Goal: Information Seeking & Learning: Learn about a topic

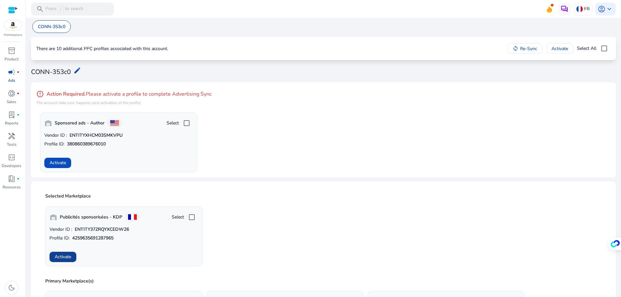
click at [68, 258] on span "Activate" at bounding box center [63, 256] width 16 height 7
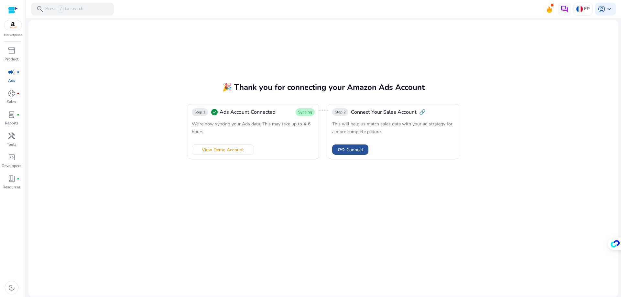
click at [351, 151] on span "Connect" at bounding box center [354, 149] width 17 height 7
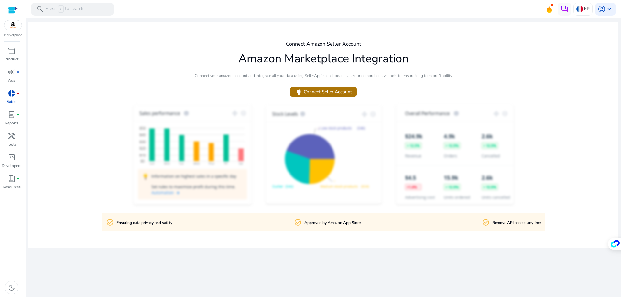
click at [319, 91] on span "power Connect Seller Account" at bounding box center [323, 91] width 57 height 7
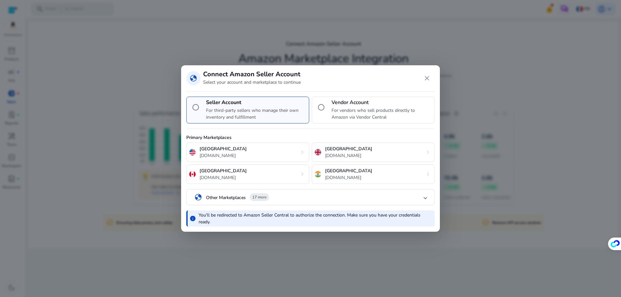
click at [332, 194] on mat-panel-title "globe Other Marketplaces 17 more" at bounding box center [308, 197] width 229 height 11
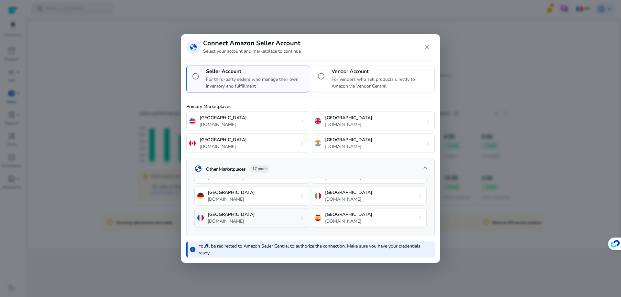
scroll to position [47, 0]
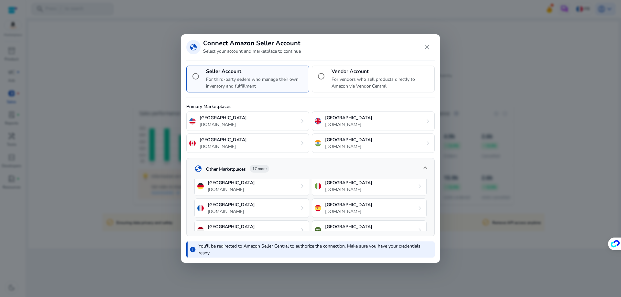
click at [276, 204] on div "France amazon.fr chevron_right" at bounding box center [251, 207] width 115 height 19
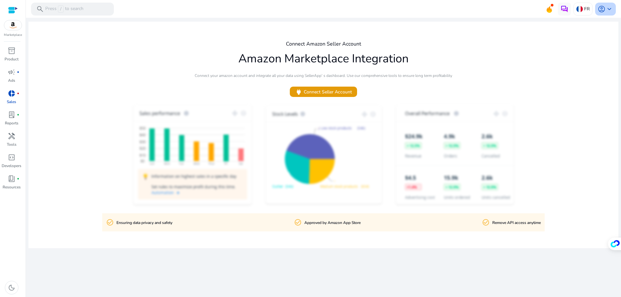
click at [606, 9] on span "keyboard_arrow_down" at bounding box center [609, 9] width 8 height 8
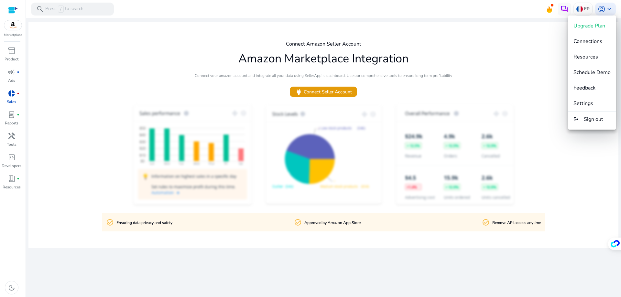
click at [609, 10] on div at bounding box center [310, 148] width 621 height 297
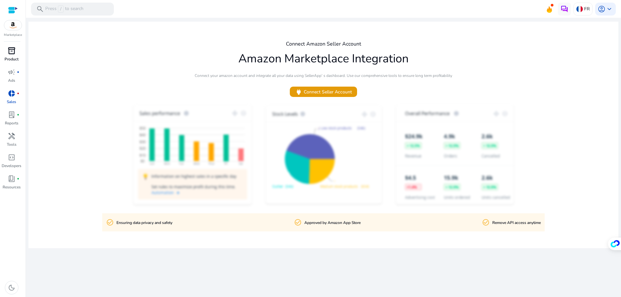
click at [14, 57] on p "Product" at bounding box center [12, 59] width 14 height 6
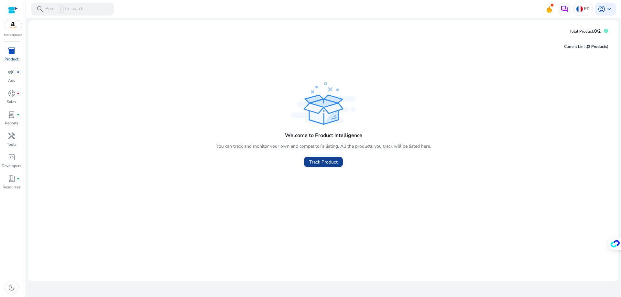
click at [318, 163] on span "Track Product" at bounding box center [323, 162] width 28 height 7
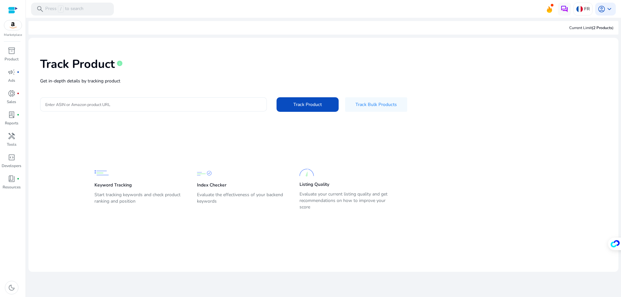
click at [149, 106] on input "Enter ASIN or Amazon product URL" at bounding box center [153, 104] width 216 height 7
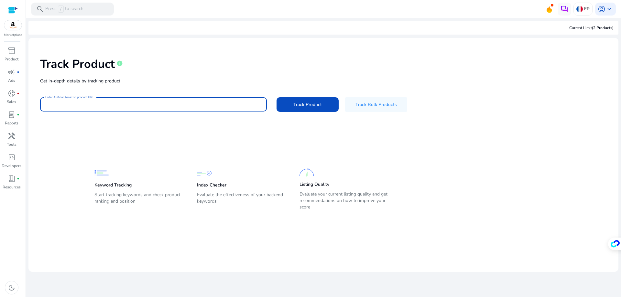
paste input "**********"
type input "**********"
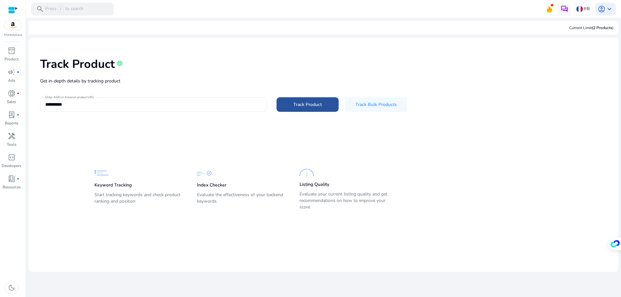
click at [302, 103] on span "Track Product" at bounding box center [307, 104] width 28 height 7
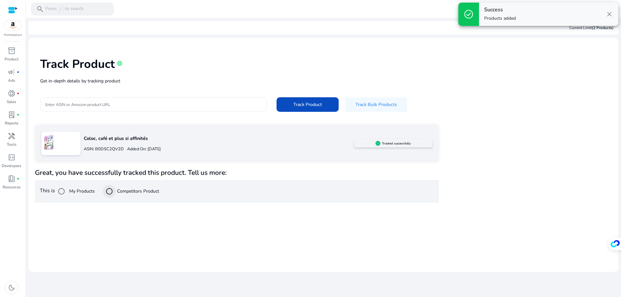
click at [117, 188] on div at bounding box center [109, 192] width 16 height 16
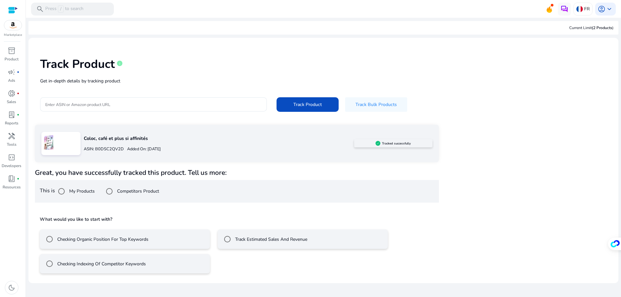
click at [136, 236] on label "Checking Organic Position For Top Keywords" at bounding box center [102, 239] width 92 height 7
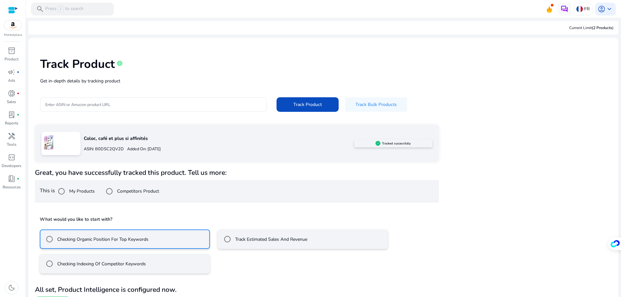
click at [129, 266] on label "Checking Indexing Of Competitor Keywords" at bounding box center [101, 264] width 90 height 7
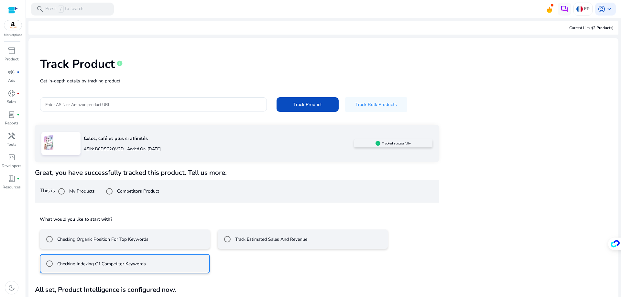
click at [127, 240] on label "Checking Organic Position For Top Keywords" at bounding box center [102, 239] width 92 height 7
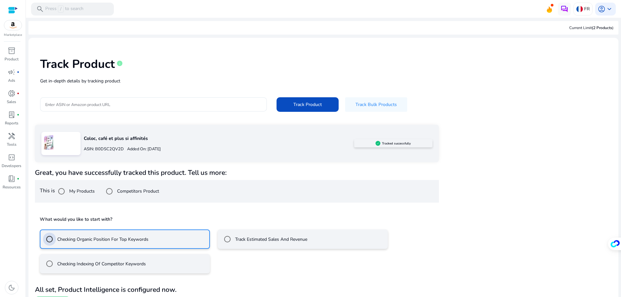
scroll to position [15, 0]
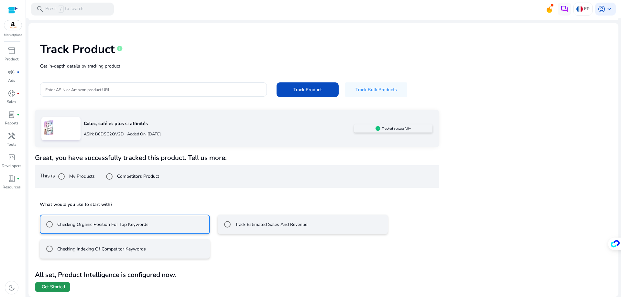
click at [51, 286] on span "Get Started" at bounding box center [53, 287] width 23 height 6
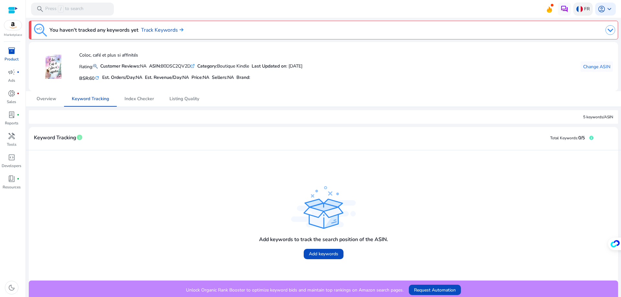
click at [584, 11] on p "FR" at bounding box center [586, 8] width 5 height 11
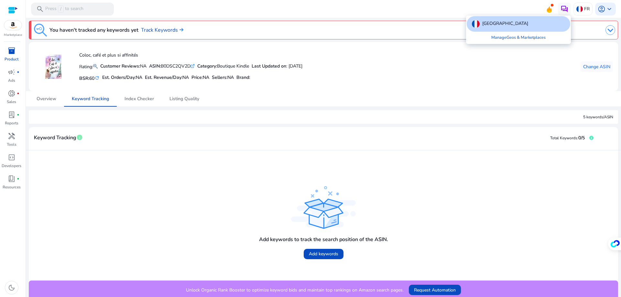
click at [393, 71] on div at bounding box center [310, 148] width 621 height 297
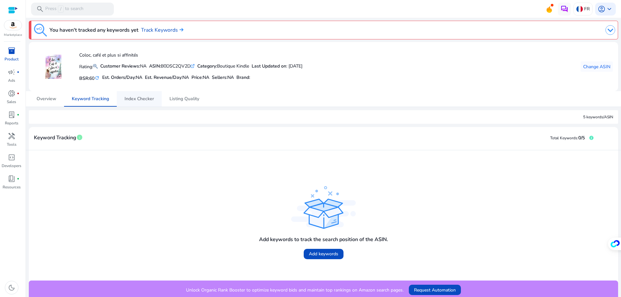
click at [154, 99] on link "Index Checker" at bounding box center [139, 99] width 45 height 16
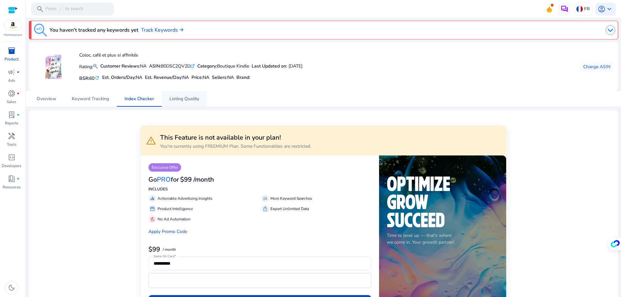
click at [173, 99] on span "Listing Quality" at bounding box center [184, 99] width 30 height 5
click at [88, 100] on span "Keyword Tracking" at bounding box center [90, 99] width 37 height 5
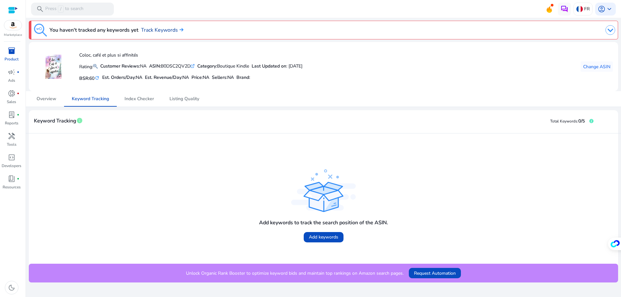
click at [155, 31] on link "Track Keywords" at bounding box center [162, 30] width 42 height 8
click at [370, 222] on h4 "Add keywords to track the search position of the ASIN." at bounding box center [323, 223] width 129 height 6
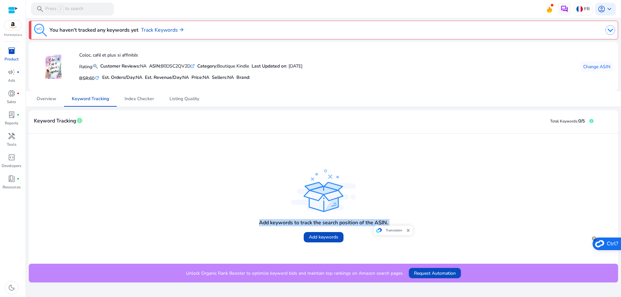
copy div "Add keywords to track the search position of the ASIN. Add keywords"
click at [319, 238] on span "Add keywords" at bounding box center [323, 237] width 29 height 7
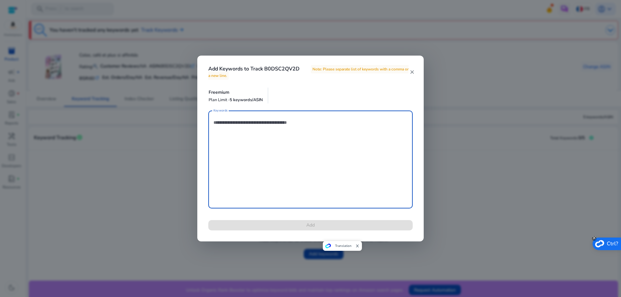
click at [257, 124] on textarea "Keywords" at bounding box center [310, 159] width 194 height 91
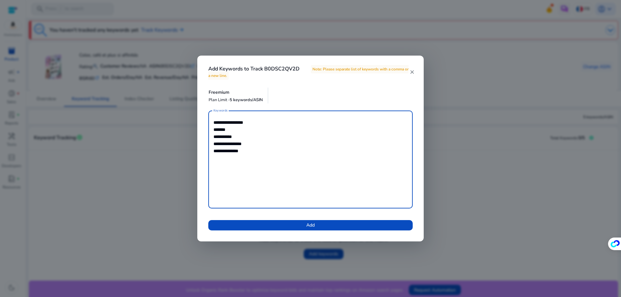
type textarea "**********"
click at [300, 228] on span at bounding box center [310, 226] width 204 height 16
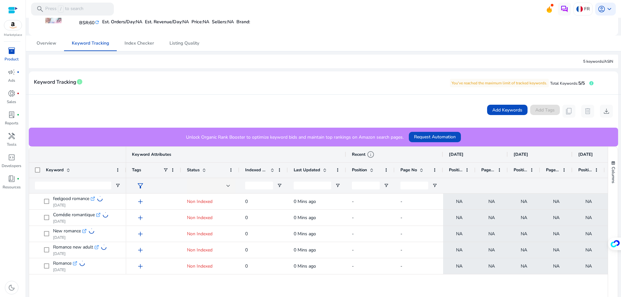
scroll to position [65, 0]
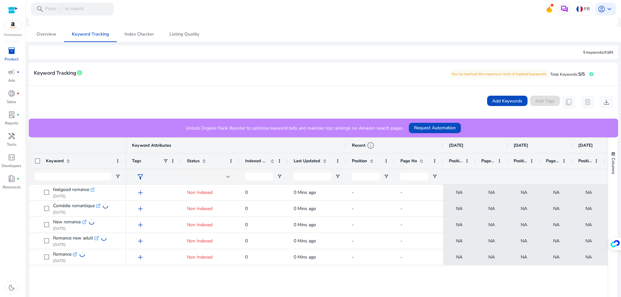
click at [327, 128] on p "Unlock Organic Rank Booster to optimize keyword bids and maintain top rankings …" at bounding box center [295, 128] width 218 height 7
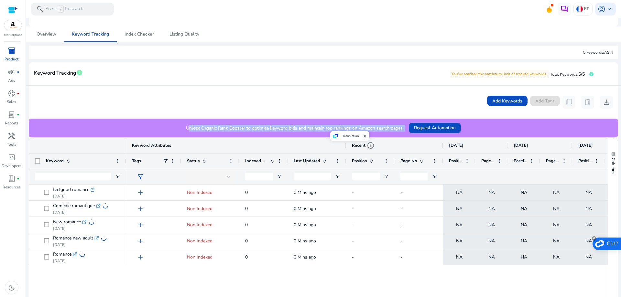
click at [327, 128] on p "Unlock Organic Rank Booster to optimize keyword bids and maintain top rankings …" at bounding box center [295, 128] width 218 height 7
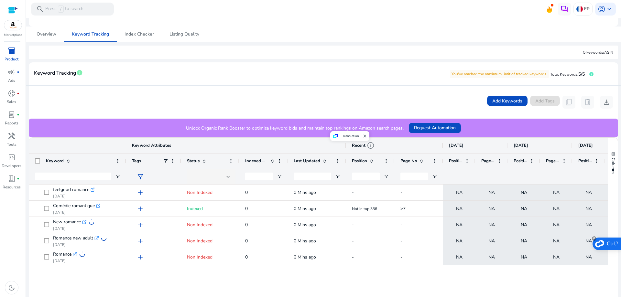
click at [357, 101] on div "Add Keywords Add Tags content_copy delete download" at bounding box center [323, 102] width 579 height 13
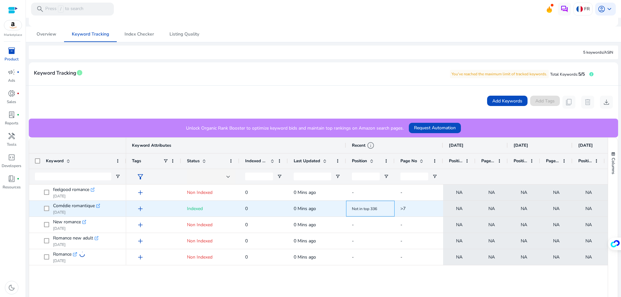
click at [370, 209] on span "Not in top 336" at bounding box center [364, 208] width 25 height 5
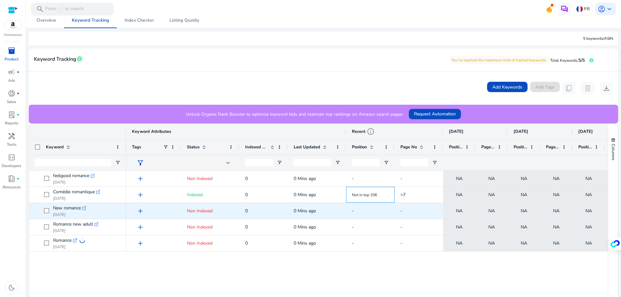
scroll to position [89, 0]
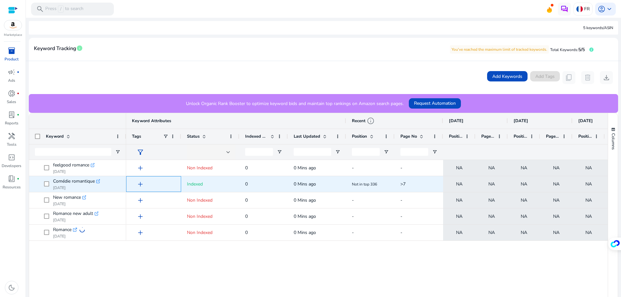
click at [138, 184] on span "add" at bounding box center [140, 184] width 8 height 8
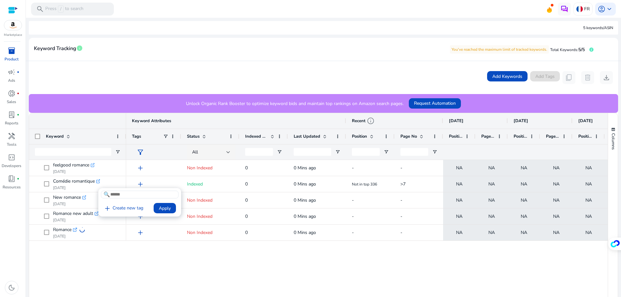
click at [197, 272] on div at bounding box center [310, 148] width 621 height 297
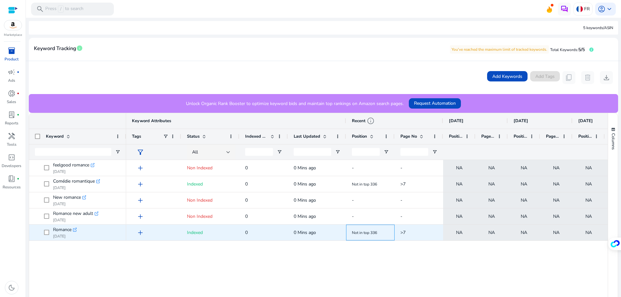
click at [362, 234] on span "Not in top 336" at bounding box center [364, 232] width 25 height 5
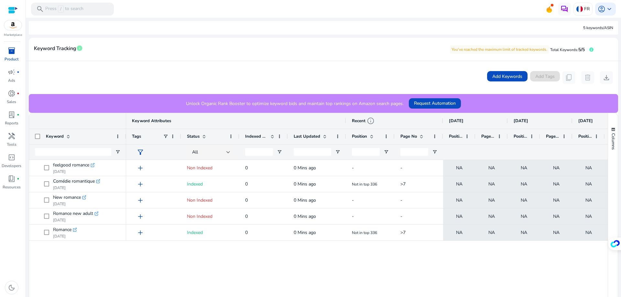
click at [369, 136] on span at bounding box center [370, 136] width 7 height 5
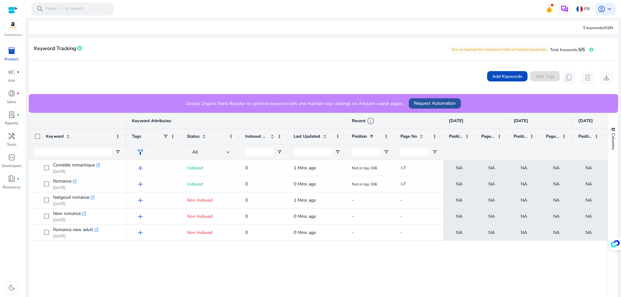
click at [433, 104] on span "Request Automation" at bounding box center [435, 103] width 42 height 7
click at [78, 153] on input "Keyword Filter Input" at bounding box center [73, 152] width 76 height 8
click at [348, 85] on div "Add Keywords Add Tags content_copy delete download" at bounding box center [323, 77] width 589 height 33
click at [499, 77] on span "Add Keywords" at bounding box center [507, 76] width 30 height 7
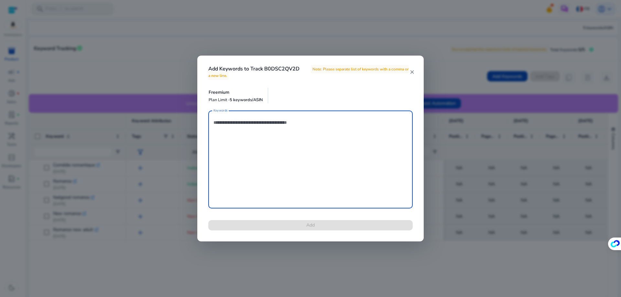
click at [298, 115] on textarea "Keywords" at bounding box center [310, 159] width 194 height 91
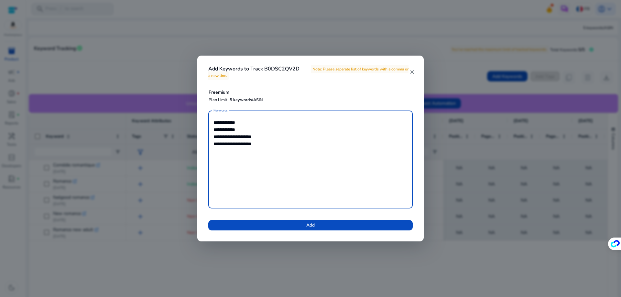
click at [238, 144] on textarea "**********" at bounding box center [310, 159] width 194 height 91
click at [287, 156] on textarea "**********" at bounding box center [310, 159] width 194 height 91
click at [244, 142] on textarea "**********" at bounding box center [310, 159] width 194 height 91
click at [237, 144] on textarea "**********" at bounding box center [310, 159] width 194 height 91
click at [295, 160] on textarea "**********" at bounding box center [310, 159] width 194 height 91
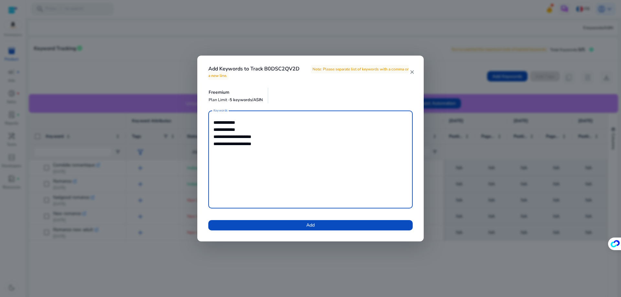
click at [280, 143] on textarea "**********" at bounding box center [310, 159] width 194 height 91
type textarea "**********"
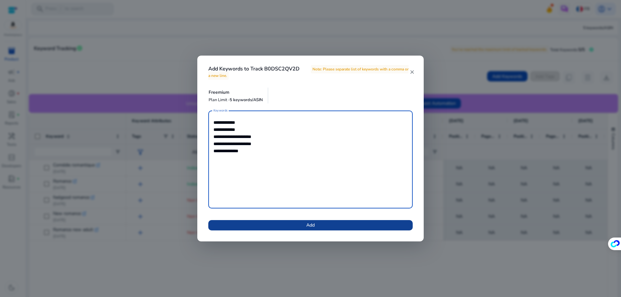
click at [283, 223] on span at bounding box center [310, 226] width 204 height 16
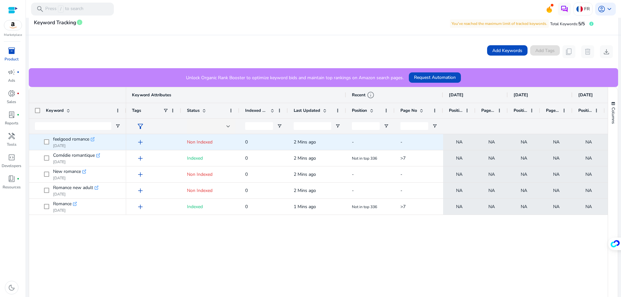
scroll to position [129, 0]
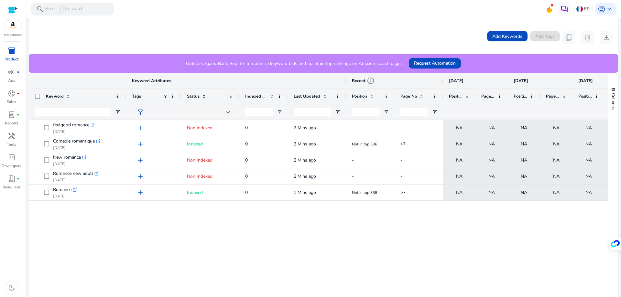
click at [253, 94] on span "Indexed Products" at bounding box center [256, 96] width 23 height 6
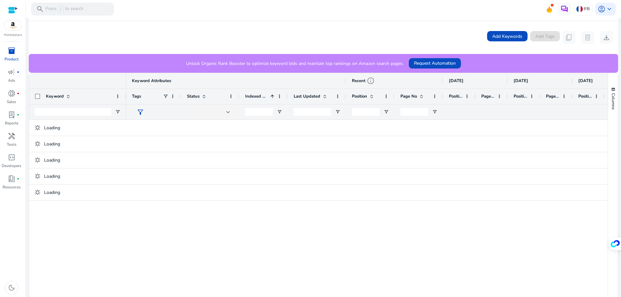
click at [253, 94] on span "Indexed Products" at bounding box center [256, 96] width 23 height 6
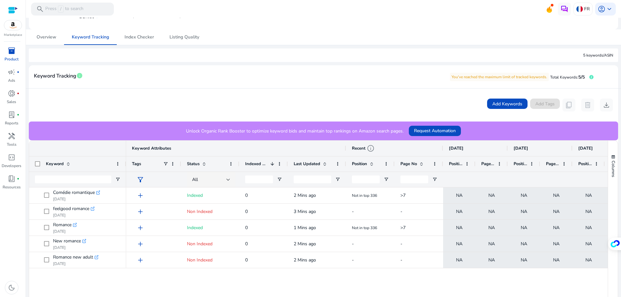
scroll to position [0, 0]
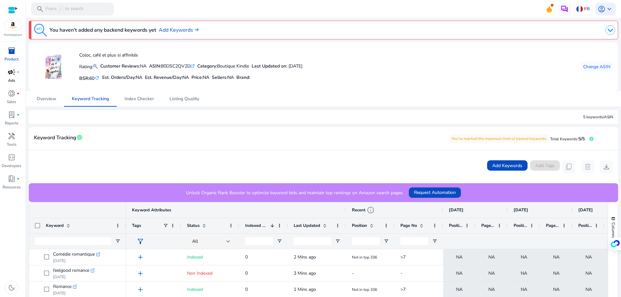
click at [10, 74] on span "campaign" at bounding box center [12, 72] width 8 height 8
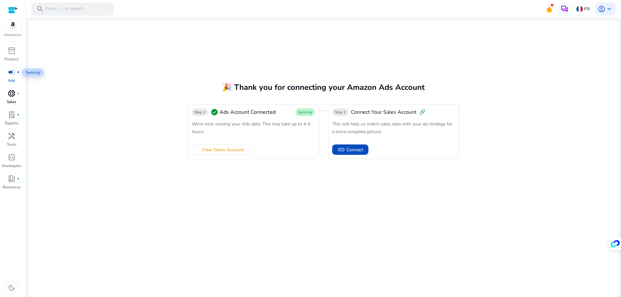
click at [13, 99] on p "Sales" at bounding box center [11, 102] width 9 height 6
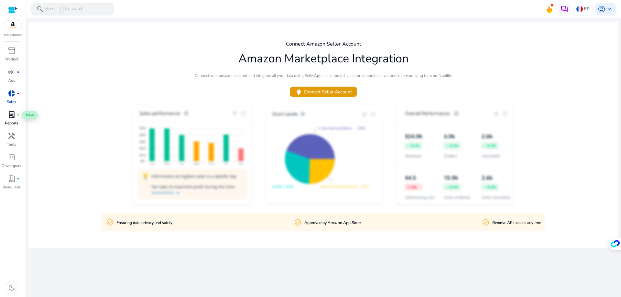
click at [13, 119] on span "lab_profile" at bounding box center [12, 115] width 8 height 8
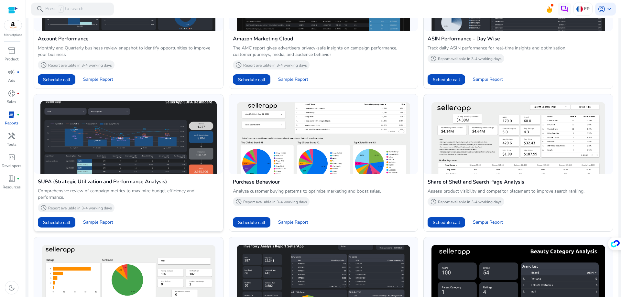
scroll to position [413, 0]
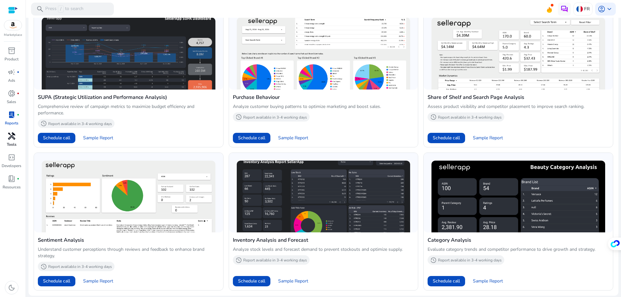
click at [9, 136] on span "handyman" at bounding box center [12, 136] width 8 height 8
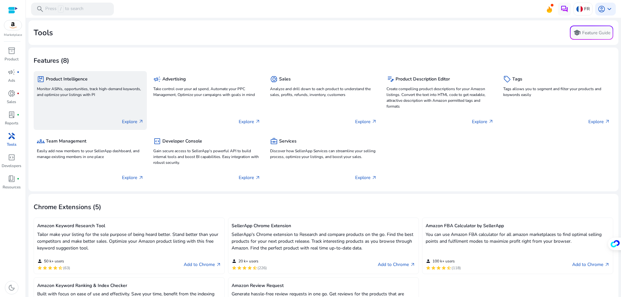
click at [87, 89] on p "Monitor ASINs, opportunities, track high-demand keywords, and optimize your lis…" at bounding box center [90, 92] width 107 height 12
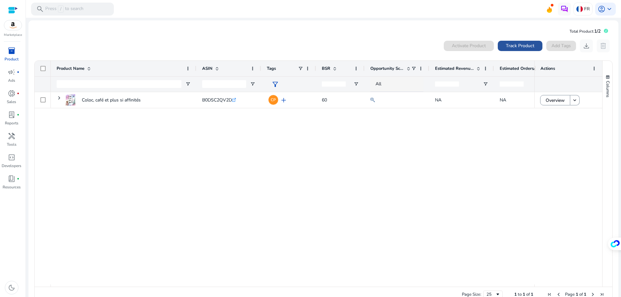
click at [523, 47] on span "Track Product" at bounding box center [520, 45] width 28 height 7
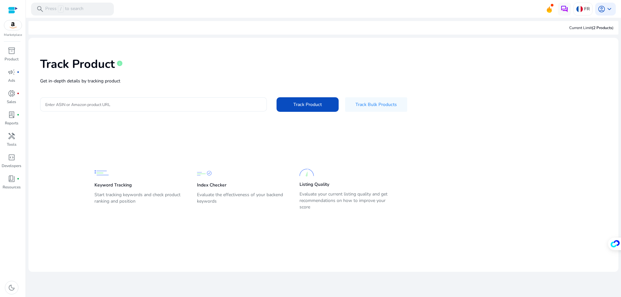
click at [189, 106] on input "Enter ASIN or Amazon product URL" at bounding box center [153, 104] width 216 height 7
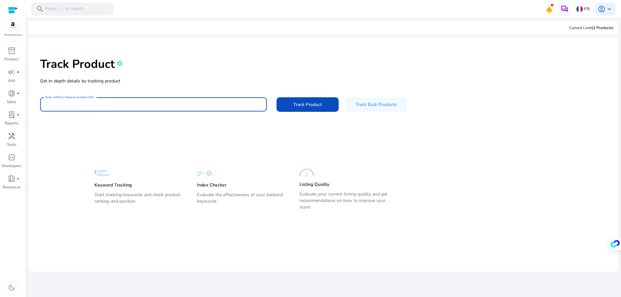
paste input "**********"
type input "**********"
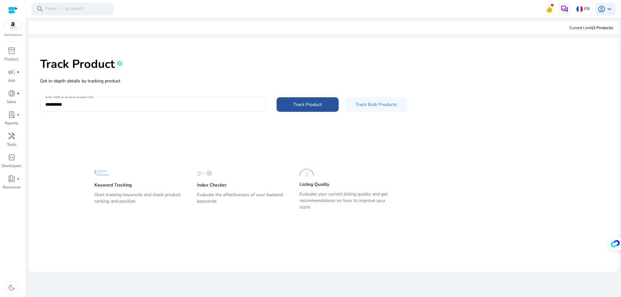
click at [297, 109] on span at bounding box center [307, 105] width 62 height 16
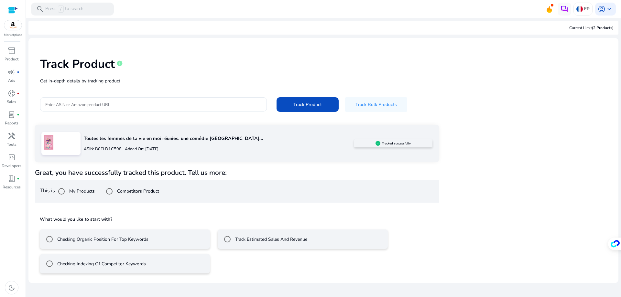
click at [123, 265] on label "Checking Indexing Of Competitor Keywords" at bounding box center [101, 264] width 90 height 7
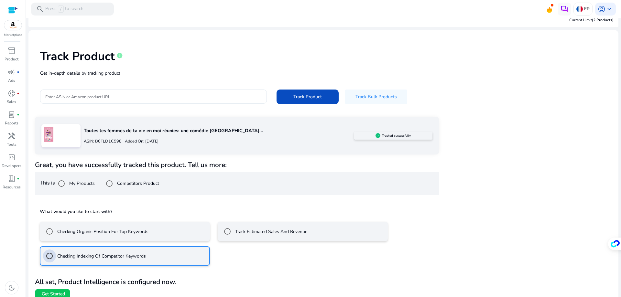
scroll to position [15, 0]
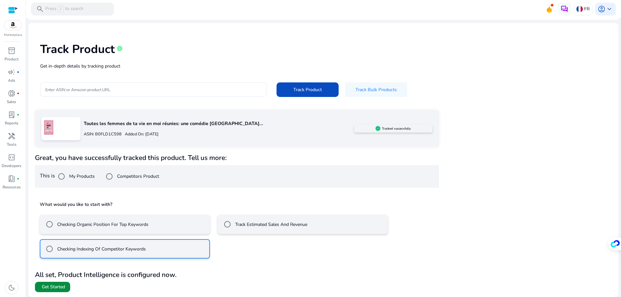
click at [47, 285] on span "Get Started" at bounding box center [53, 287] width 23 height 6
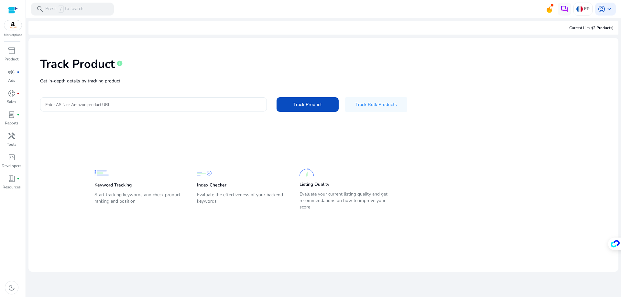
click at [113, 105] on input "Enter ASIN or Amazon product URL" at bounding box center [153, 104] width 216 height 7
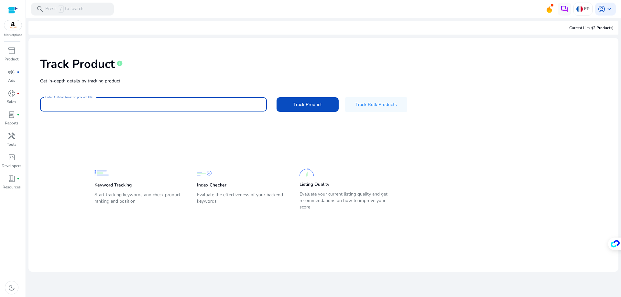
paste input "**********"
type input "**********"
click at [330, 101] on span at bounding box center [307, 105] width 62 height 16
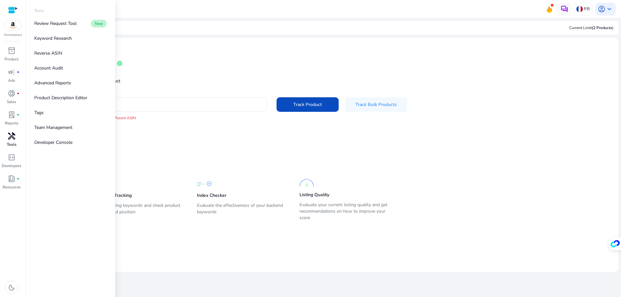
click at [10, 135] on span "handyman" at bounding box center [12, 136] width 8 height 8
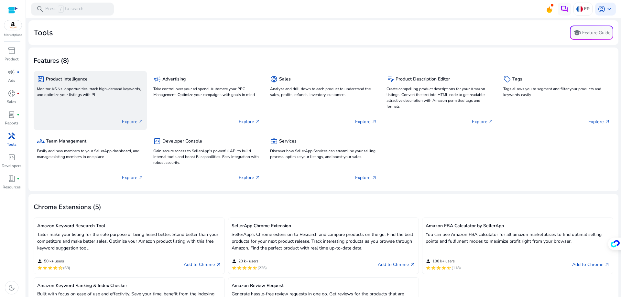
click at [68, 83] on div "package Product Intelligence" at bounding box center [90, 78] width 107 height 9
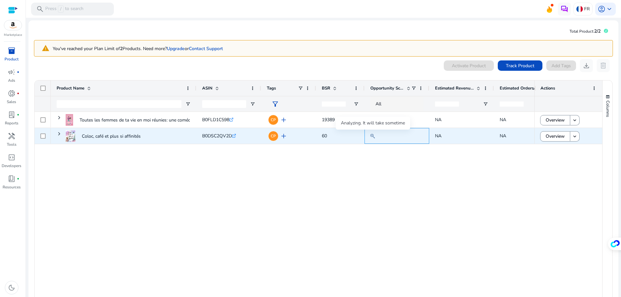
click at [372, 136] on mat-icon at bounding box center [372, 136] width 5 height 8
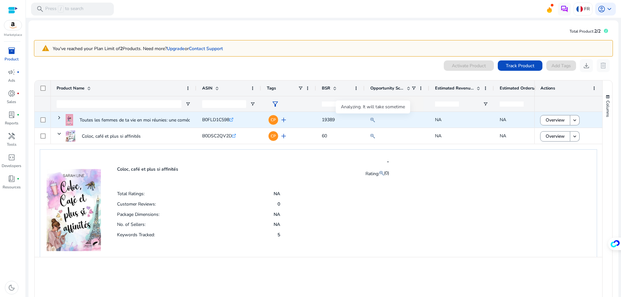
click at [372, 122] on mat-icon at bounding box center [372, 120] width 5 height 8
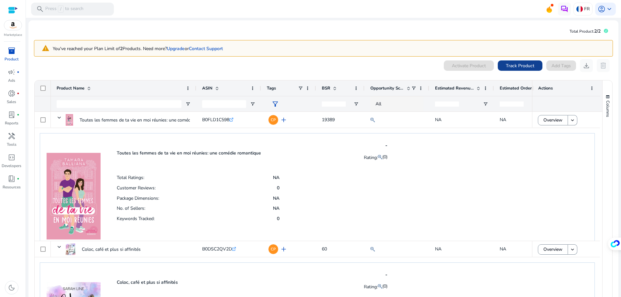
click at [520, 67] on span "Track Product" at bounding box center [520, 65] width 28 height 7
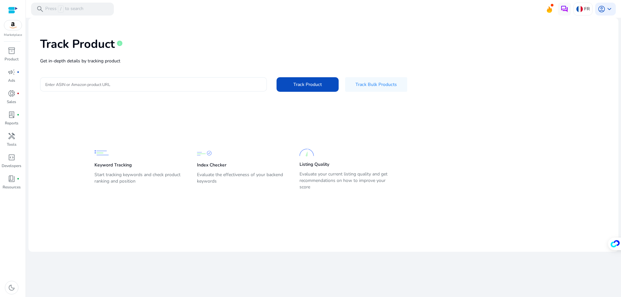
click at [206, 64] on p "Get in-depth details by tracking product" at bounding box center [323, 61] width 566 height 7
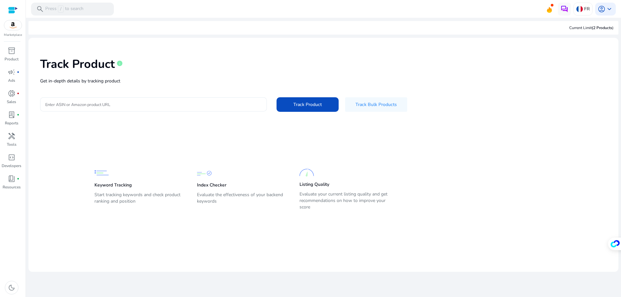
click at [185, 108] on div at bounding box center [153, 104] width 216 height 14
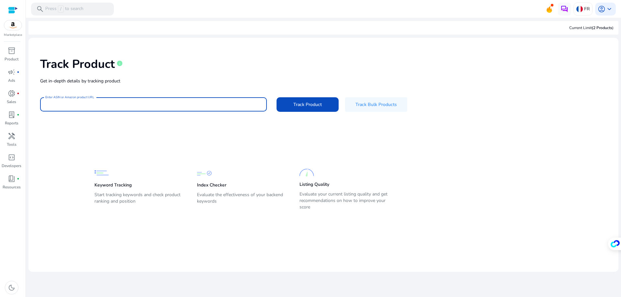
paste input "**********"
type input "**********"
click at [288, 104] on span at bounding box center [307, 105] width 62 height 16
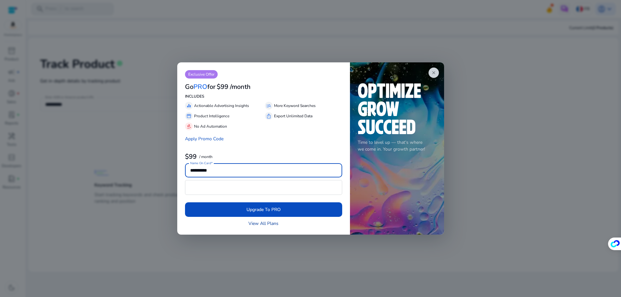
click at [252, 226] on link "View All Plans" at bounding box center [263, 223] width 30 height 7
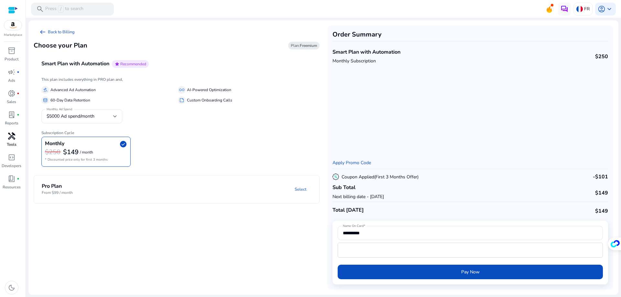
click at [12, 132] on span "handyman" at bounding box center [12, 136] width 8 height 8
